Goal: Check status: Check status

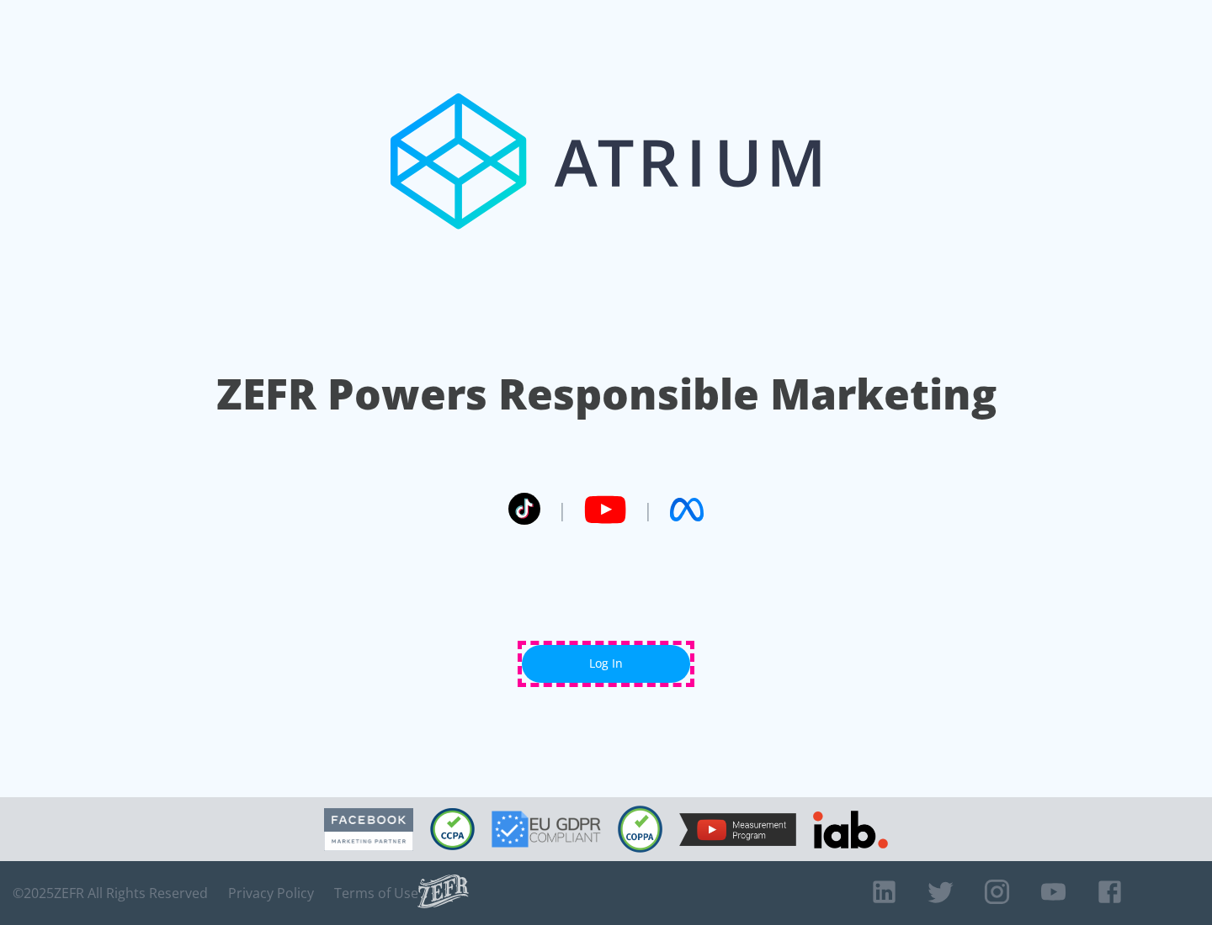
click at [606, 664] on link "Log In" at bounding box center [606, 664] width 168 height 38
